Goal: Navigation & Orientation: Find specific page/section

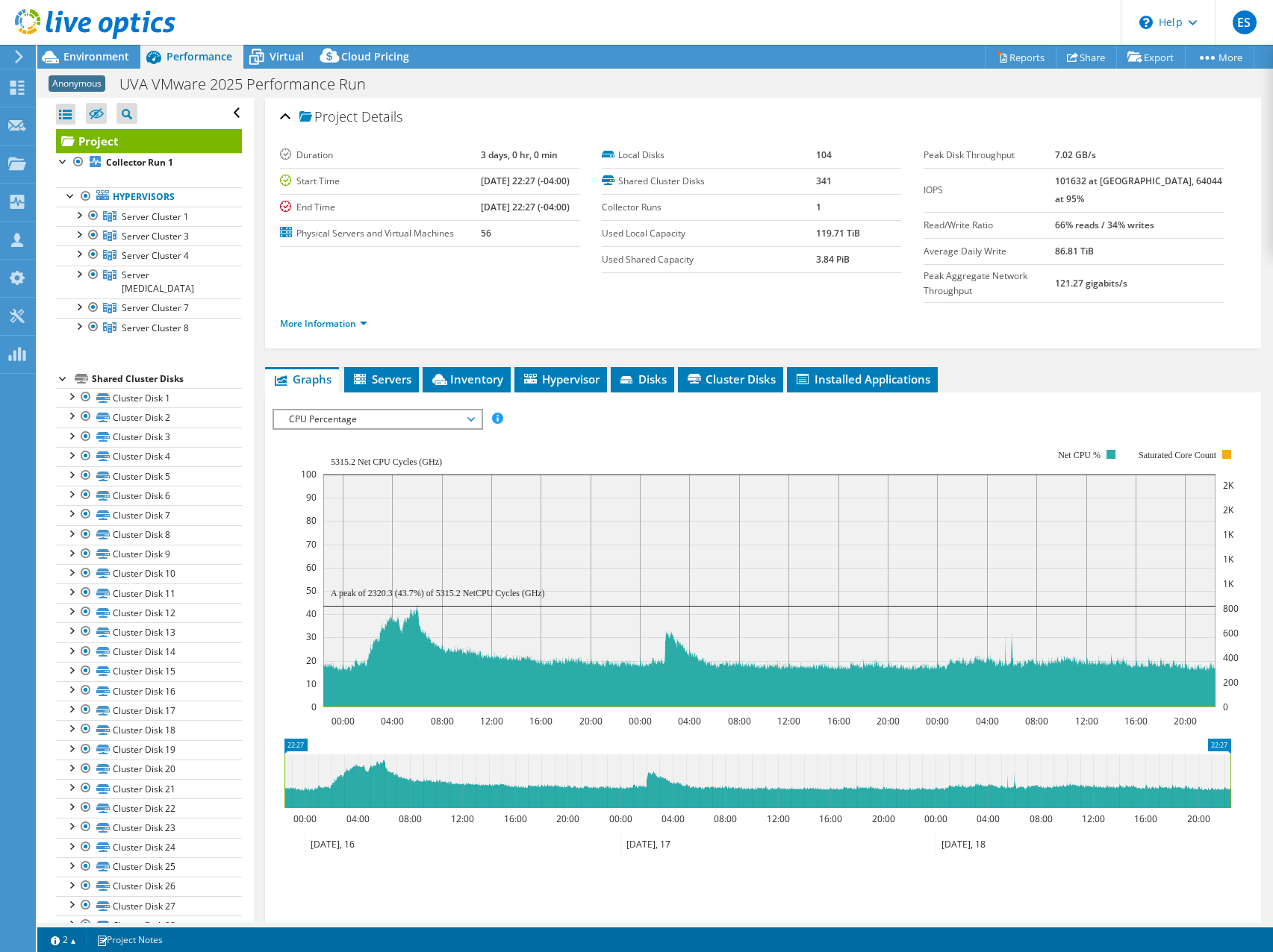
select select "USD"
click at [687, 19] on header "ES Partner Team Member [PERSON_NAME] [EMAIL_ADDRESS][DOMAIN_NAME] redesign My P…" at bounding box center [636, 22] width 1273 height 45
click at [696, 27] on header "ES Partner Team Member [PERSON_NAME] [EMAIL_ADDRESS][DOMAIN_NAME] redesign My P…" at bounding box center [636, 22] width 1273 height 45
click at [733, 18] on header "ES Partner Team Member [PERSON_NAME] [EMAIL_ADDRESS][DOMAIN_NAME] redesign My P…" at bounding box center [636, 22] width 1273 height 45
click at [71, 21] on icon at bounding box center [95, 24] width 161 height 30
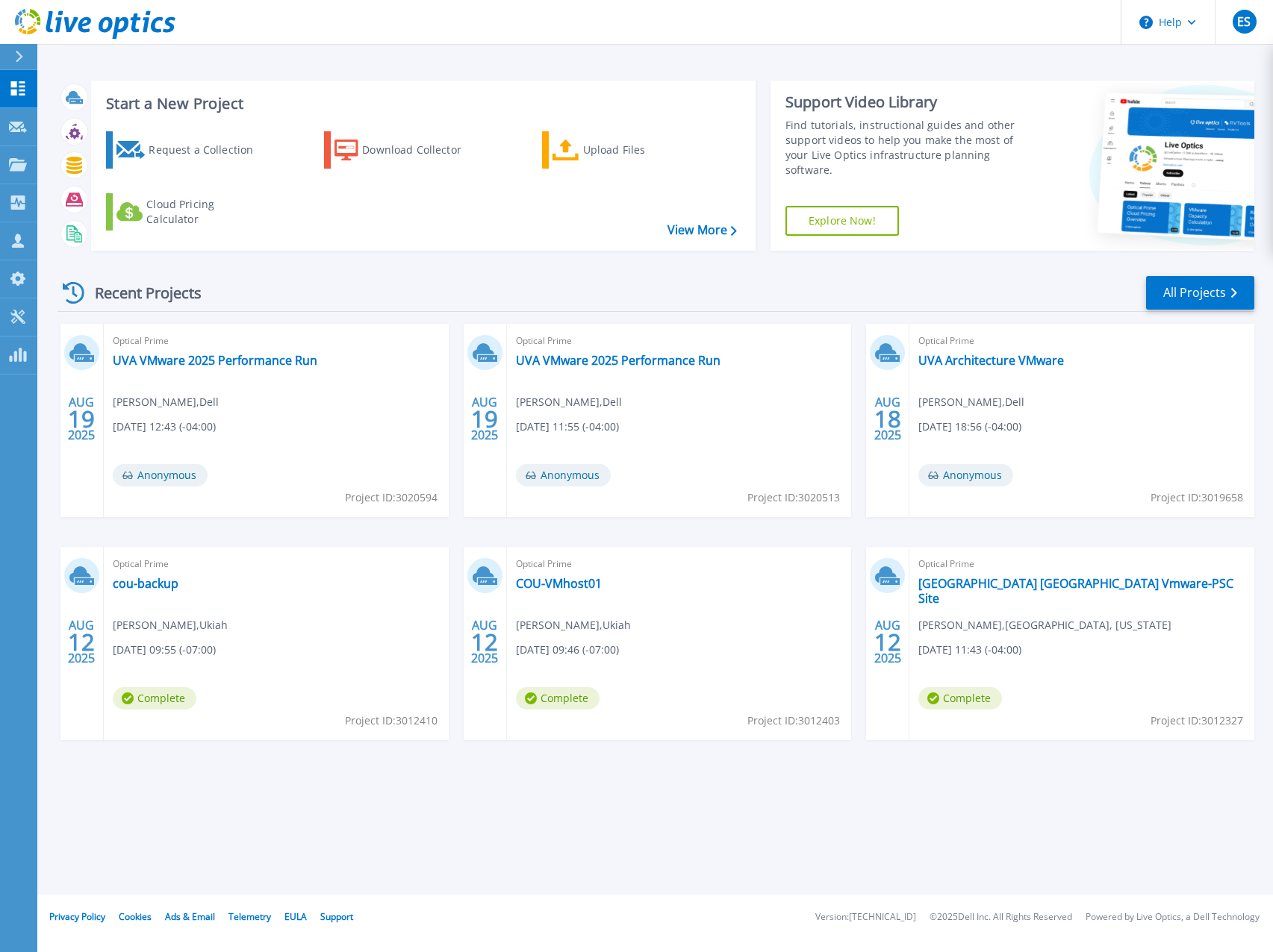
click at [541, 283] on div "Recent Projects All Projects" at bounding box center [655, 293] width 1196 height 37
click at [552, 289] on div "Recent Projects All Projects" at bounding box center [655, 293] width 1196 height 37
